Goal: Transaction & Acquisition: Register for event/course

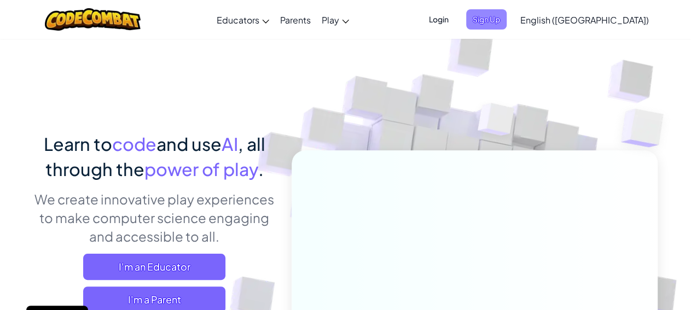
click at [507, 25] on span "Sign Up" at bounding box center [486, 19] width 41 height 20
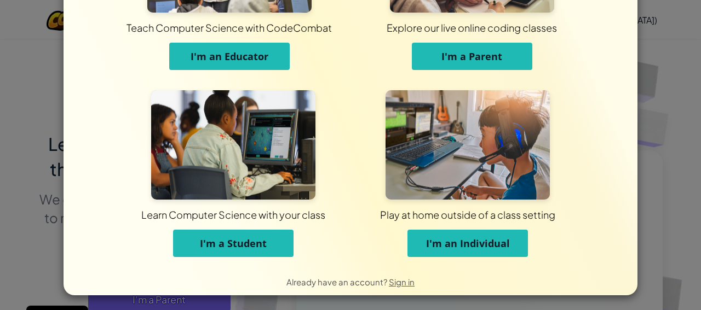
scroll to position [123, 0]
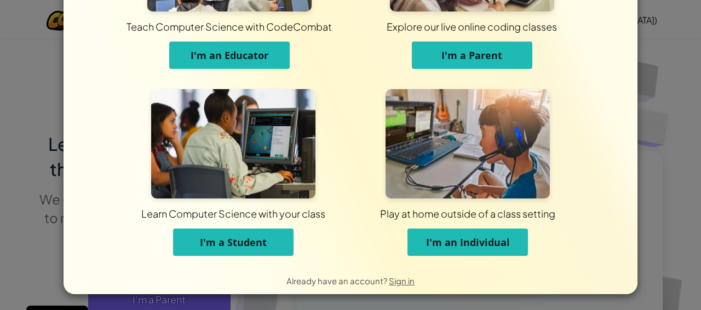
click at [245, 240] on span "I'm a Student" at bounding box center [233, 242] width 67 height 13
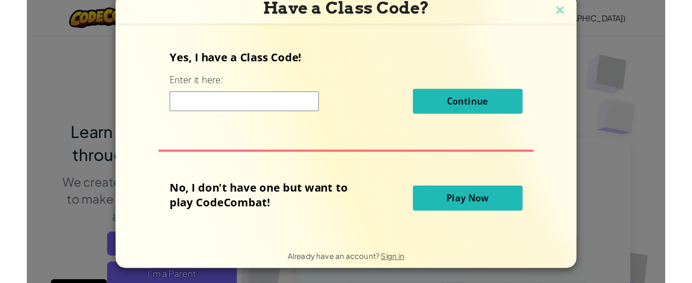
scroll to position [6, 0]
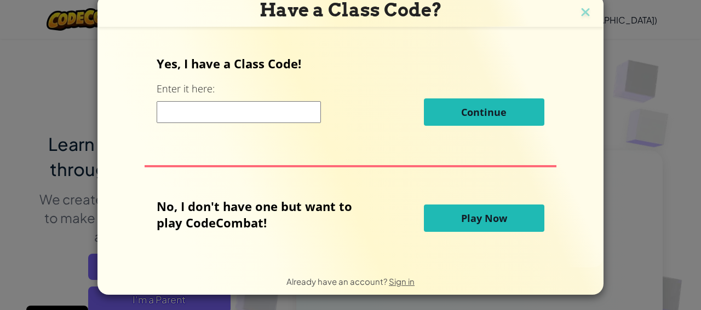
click at [478, 224] on span "Play Now" at bounding box center [484, 218] width 46 height 13
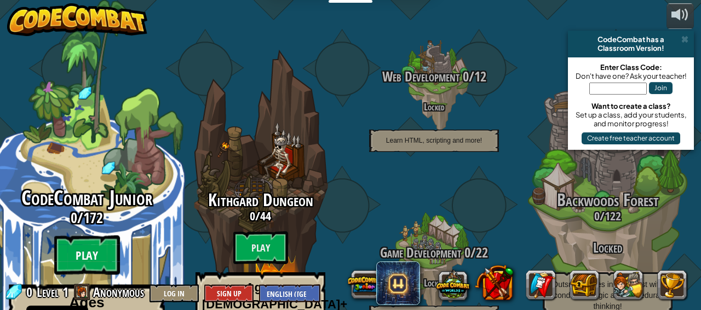
click at [92, 236] on btn "Play" at bounding box center [87, 255] width 66 height 39
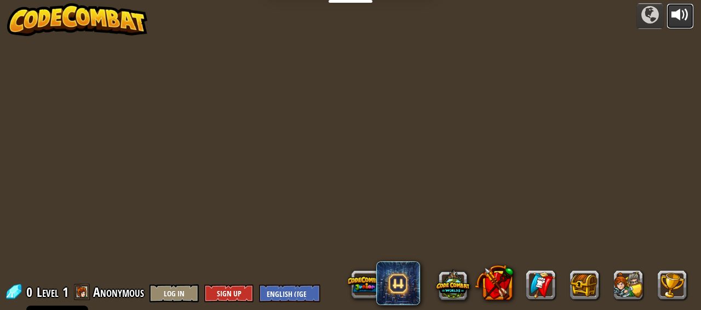
click at [681, 19] on div at bounding box center [680, 15] width 18 height 18
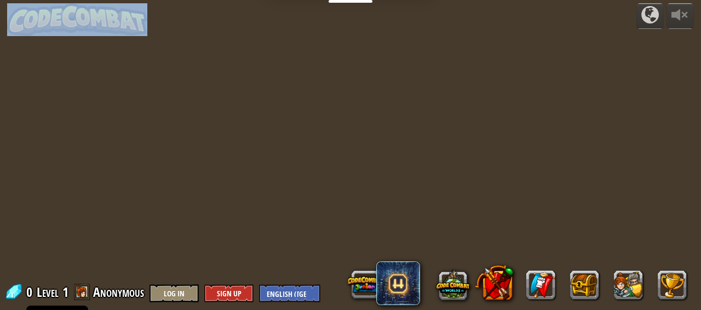
drag, startPoint x: 344, startPoint y: 1, endPoint x: 351, endPoint y: 72, distance: 70.9
click at [354, 76] on div "Educators Create Free Account School & District Solutions Teacher Toolkit Previ…" at bounding box center [350, 155] width 701 height 310
click at [336, 15] on div at bounding box center [349, 155] width 447 height 310
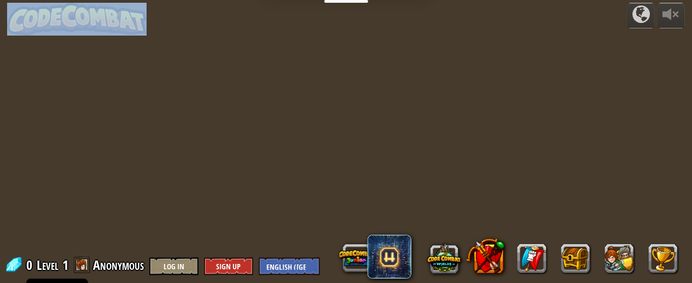
click at [334, 15] on div at bounding box center [341, 141] width 408 height 283
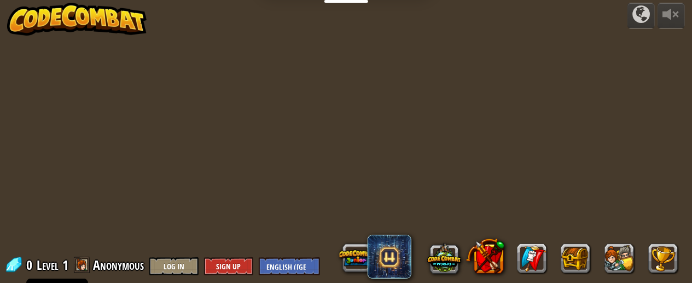
drag, startPoint x: 141, startPoint y: 102, endPoint x: 181, endPoint y: 88, distance: 42.4
click at [151, 102] on div at bounding box center [341, 141] width 408 height 283
